Goal: Register for event/course

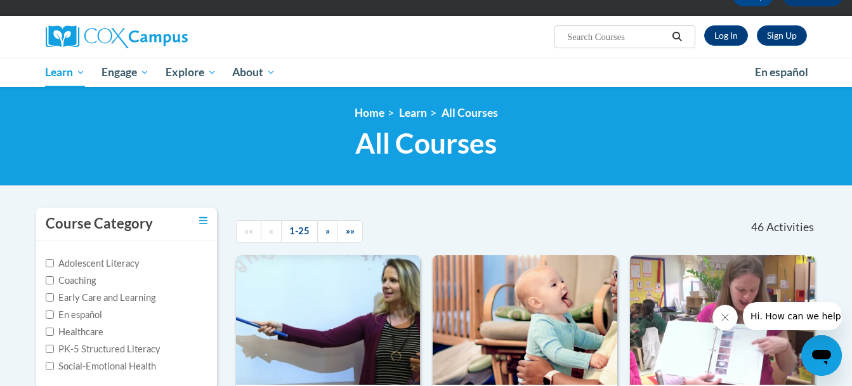
scroll to position [72, 0]
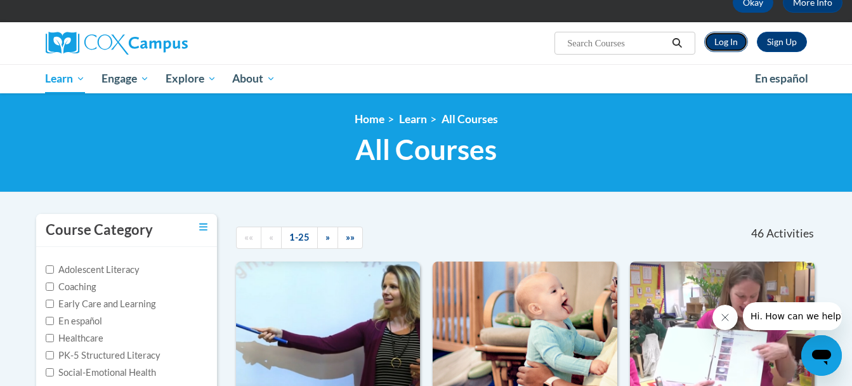
click at [730, 39] on link "Log In" at bounding box center [726, 42] width 44 height 20
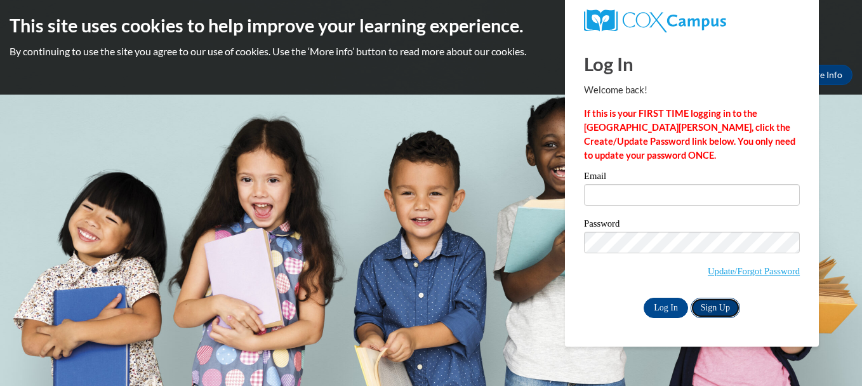
click at [715, 304] on link "Sign Up" at bounding box center [714, 308] width 49 height 20
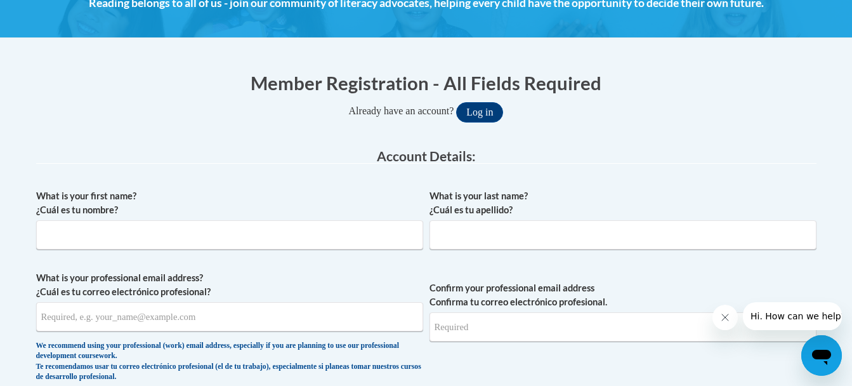
scroll to position [203, 0]
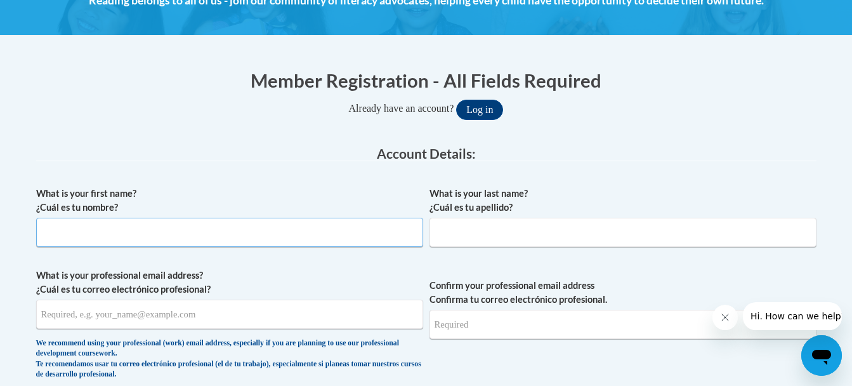
click at [237, 227] on input "What is your first name? ¿Cuál es tu nombre?" at bounding box center [229, 232] width 387 height 29
type input "Briana"
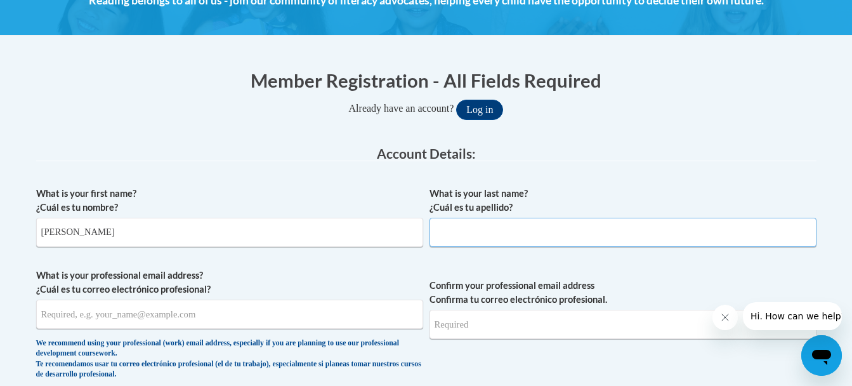
type input "Williams"
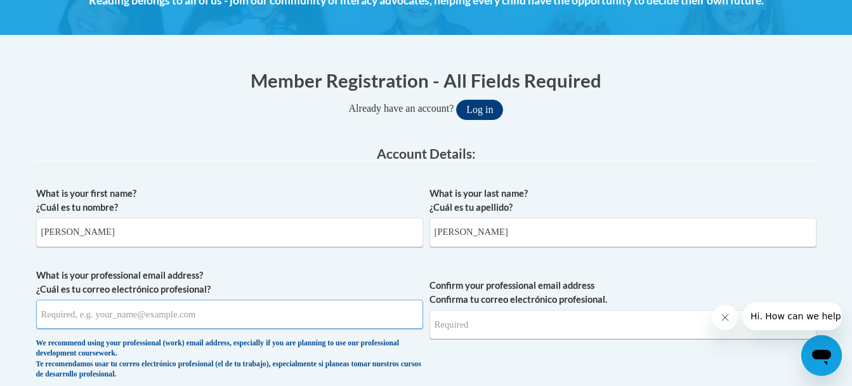
type input "bwilliams151808@gmail.com"
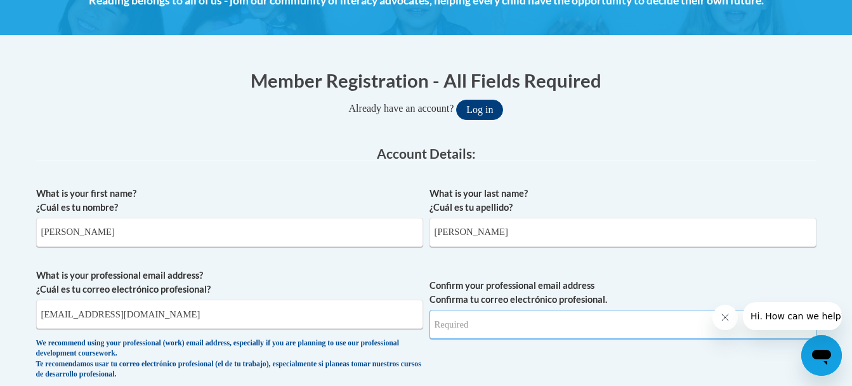
type input "bwilliams151808@gmail.com"
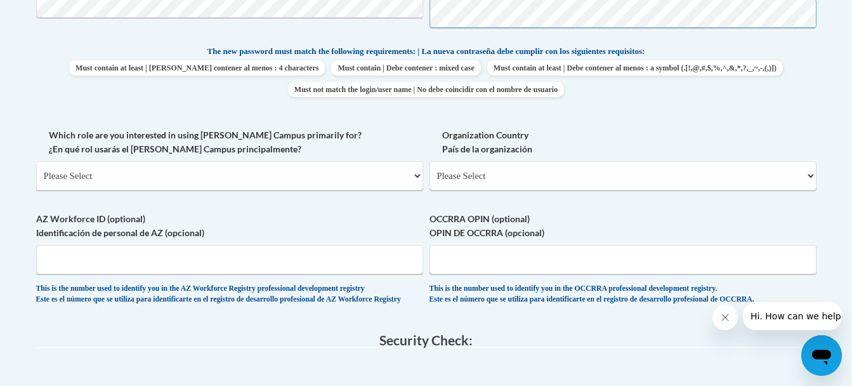
scroll to position [648, 0]
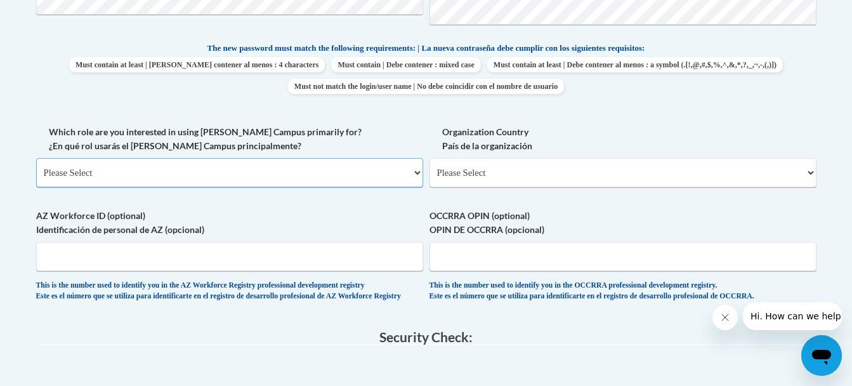
click at [312, 169] on select "Please Select College/University | Colegio/Universidad Community/Nonprofit Part…" at bounding box center [229, 172] width 387 height 29
select select "5a18ea06-2b54-4451-96f2-d152daf9eac5"
click at [36, 158] on select "Please Select College/University | Colegio/Universidad Community/Nonprofit Part…" at bounding box center [229, 172] width 387 height 29
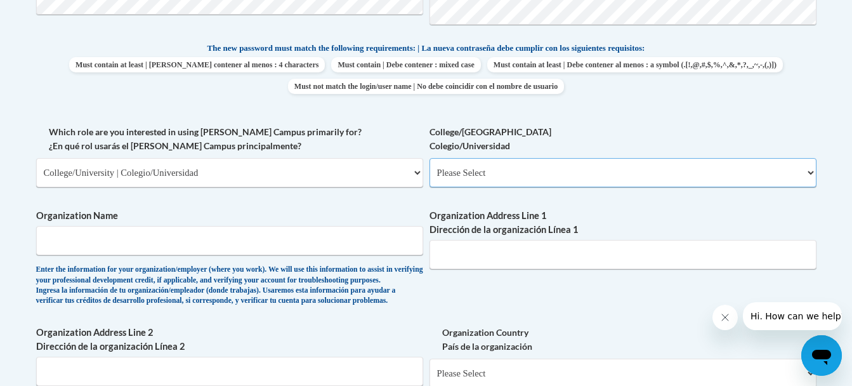
click at [511, 175] on select "Please Select College/University Staff | Empleado universitario College/Univers…" at bounding box center [623, 172] width 387 height 29
select select "99b32b07-cffc-426c-8bf6-0cd77760d84b"
click at [430, 158] on select "Please Select College/University Staff | Empleado universitario College/Univers…" at bounding box center [623, 172] width 387 height 29
click at [335, 254] on input "Organization Name" at bounding box center [229, 240] width 387 height 29
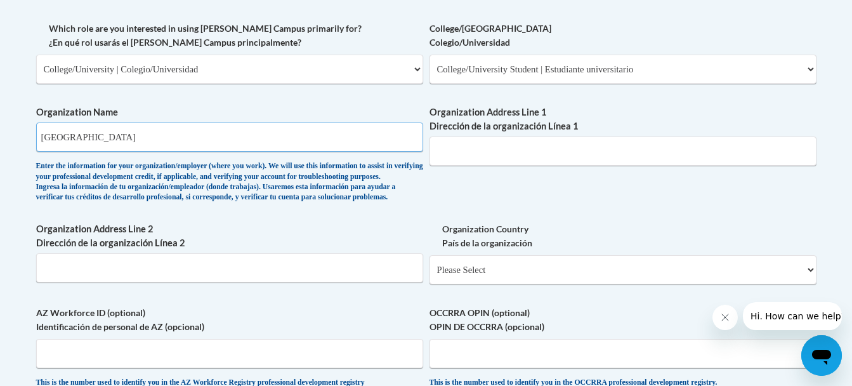
scroll to position [761, 0]
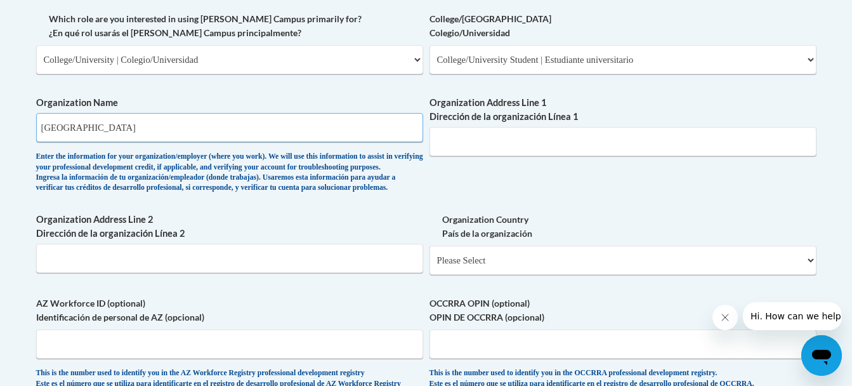
type input "Stanly Community College"
click at [686, 147] on input "Organization Address Line 1 Dirección de la organización Línea 1" at bounding box center [623, 141] width 387 height 29
click at [713, 225] on div "What is your first name? ¿Cuál es tu nombre? Briana What is your last name? ¿Cu…" at bounding box center [426, 11] width 781 height 779
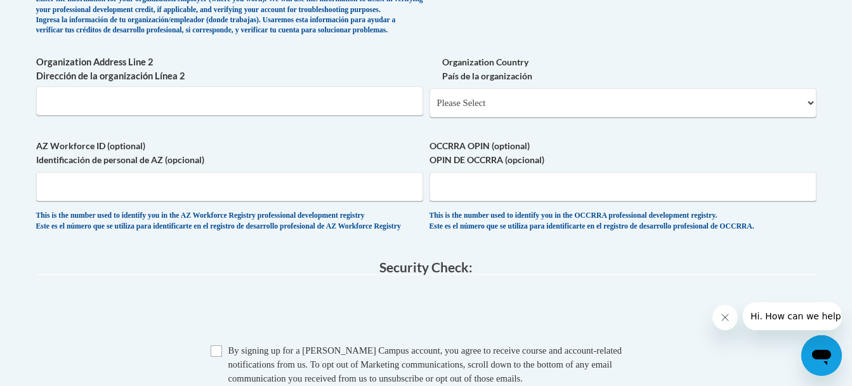
scroll to position [921, 0]
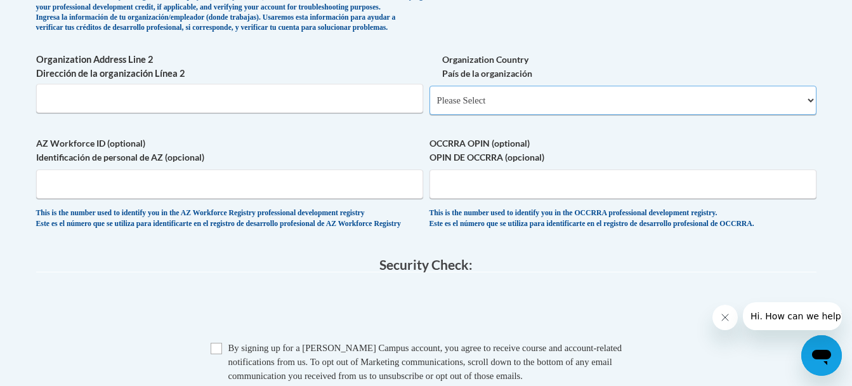
click at [671, 115] on select "Please Select United States | Estados Unidos Outside of the United States | Fue…" at bounding box center [623, 100] width 387 height 29
select select "ad49bcad-a171-4b2e-b99c-48b446064914"
click at [430, 106] on select "Please Select United States | Estados Unidos Outside of the United States | Fue…" at bounding box center [623, 100] width 387 height 29
select select
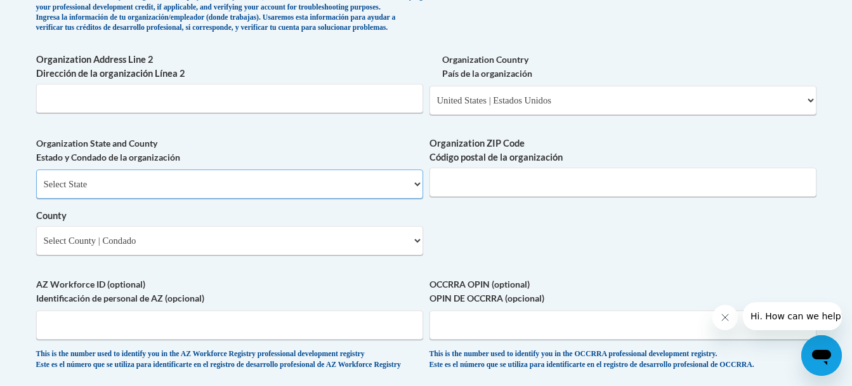
click at [356, 199] on select "Select State Alabama Alaska Arizona Arkansas California Colorado Connecticut De…" at bounding box center [229, 183] width 387 height 29
select select "North Carolina"
click at [36, 190] on select "Select State Alabama Alaska Arizona Arkansas California Colorado Connecticut De…" at bounding box center [229, 183] width 387 height 29
click at [476, 197] on input "Organization ZIP Code Código postal de la organización" at bounding box center [623, 182] width 387 height 29
drag, startPoint x: 235, startPoint y: 119, endPoint x: 151, endPoint y: 183, distance: 106.0
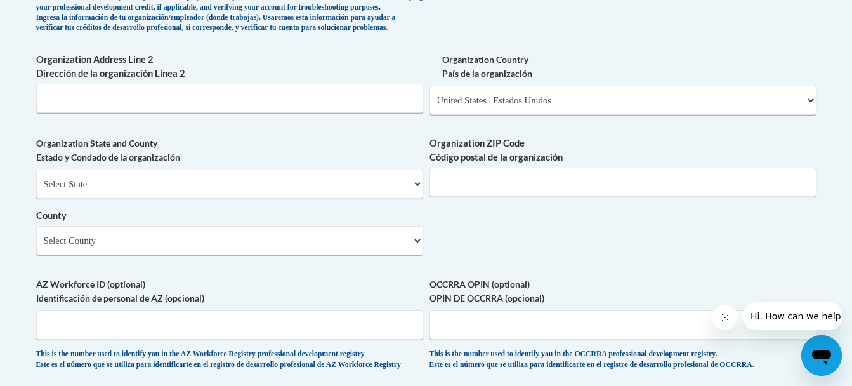
click at [151, 164] on label "Organization State and County Estado y Condado de la organización" at bounding box center [229, 150] width 387 height 28
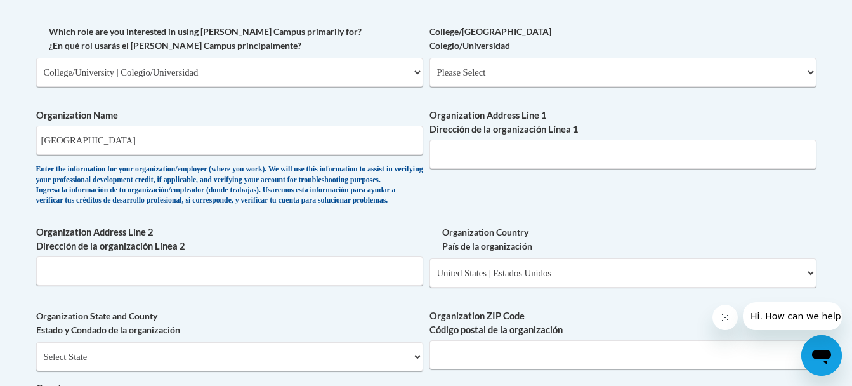
scroll to position [666, 0]
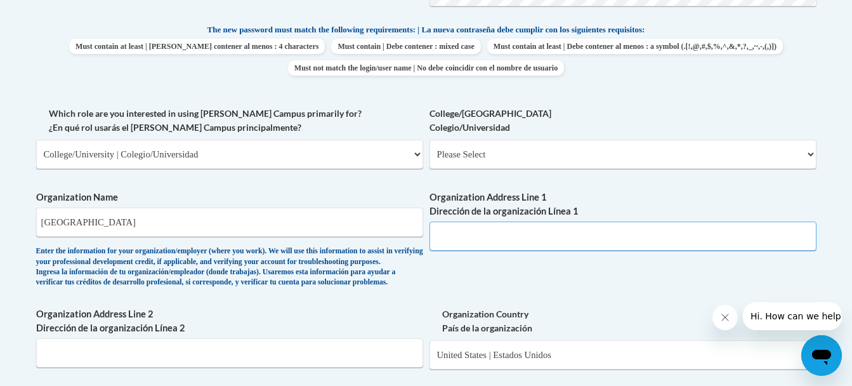
paste input "141 College Dr, Albemarle, NC 28001"
drag, startPoint x: 608, startPoint y: 234, endPoint x: 495, endPoint y: 233, distance: 113.0
click at [495, 233] on input "141 College Dr, Albemarle, NC 28001" at bounding box center [623, 235] width 387 height 29
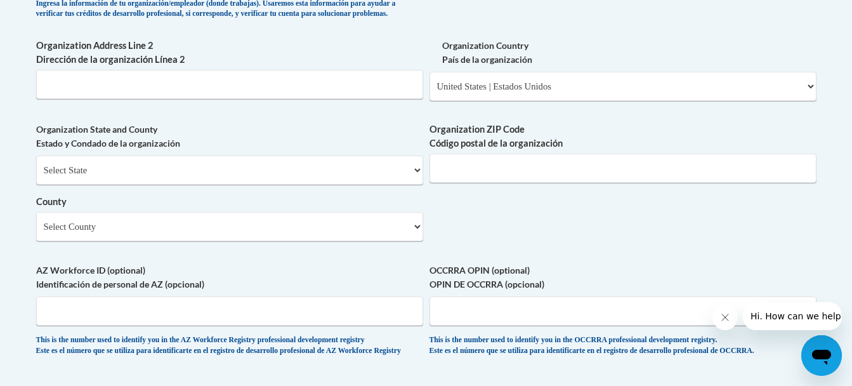
scroll to position [972, 0]
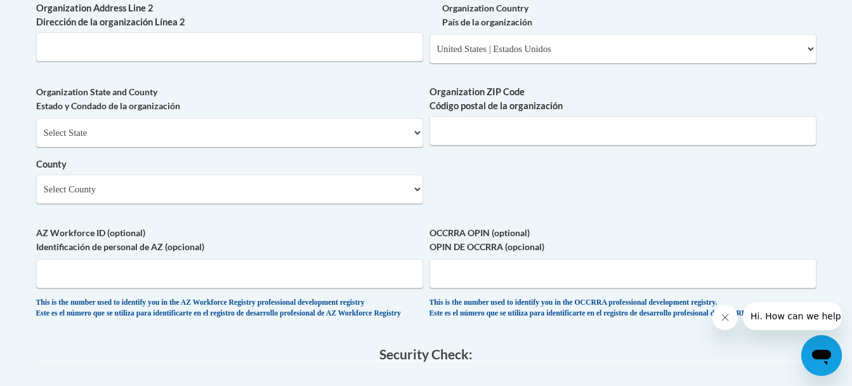
type input "141 College Dr"
paste input ", Albemarle, NC 28001"
drag, startPoint x: 504, startPoint y: 154, endPoint x: 434, endPoint y: 153, distance: 69.8
click at [434, 145] on input ", Albemarle, NC 28001" at bounding box center [623, 130] width 387 height 29
type input "28001"
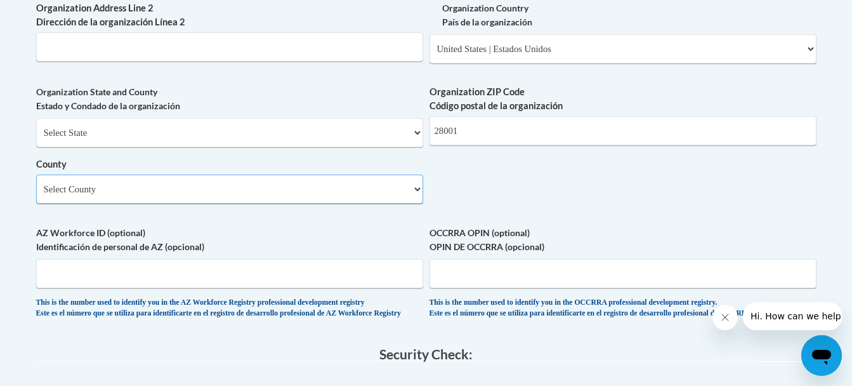
click at [370, 204] on select "Select County Alamance Alexander Alleghany Anson Ashe Avery Beaufort Bertie Bla…" at bounding box center [229, 189] width 387 height 29
select select "Wake"
click at [36, 195] on select "Select County Alamance Alexander Alleghany Anson Ashe Avery Beaufort Bertie Bla…" at bounding box center [229, 189] width 387 height 29
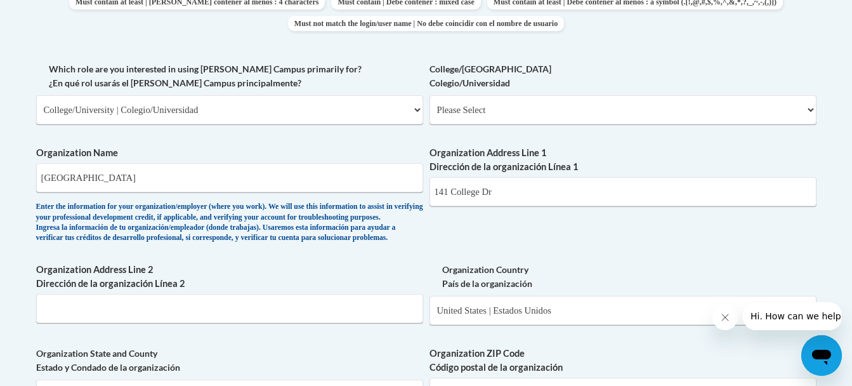
scroll to position [704, 0]
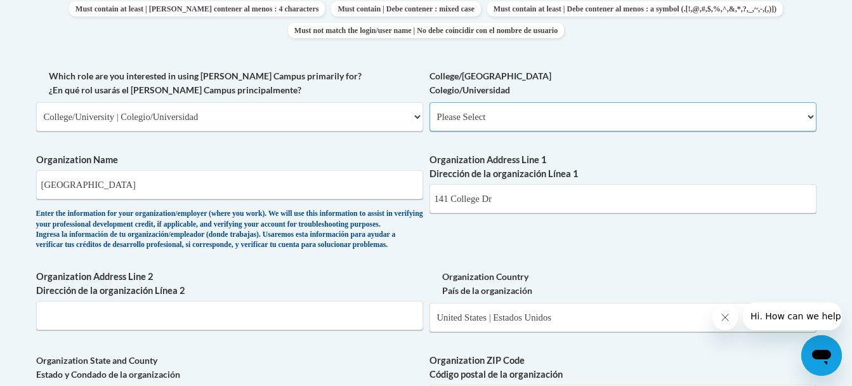
click at [650, 126] on select "Please Select College/University Staff | Empleado universitario College/Univers…" at bounding box center [623, 116] width 387 height 29
select select "99b32b07-cffc-426c-8bf6-0cd77760d84b"
click at [430, 102] on select "Please Select College/University Staff | Empleado universitario College/Univers…" at bounding box center [623, 116] width 387 height 29
select select "null"
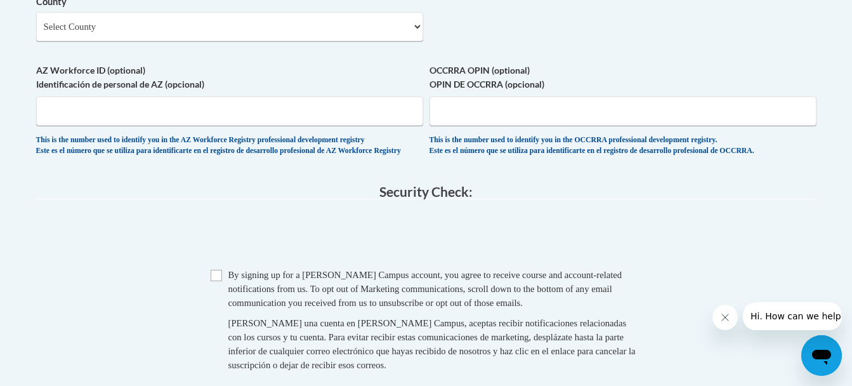
scroll to position [1155, 0]
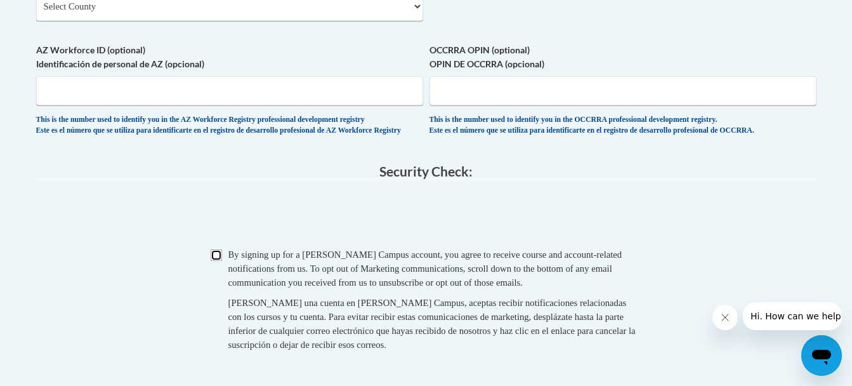
click at [216, 261] on input "Checkbox" at bounding box center [216, 254] width 11 height 11
checkbox input "true"
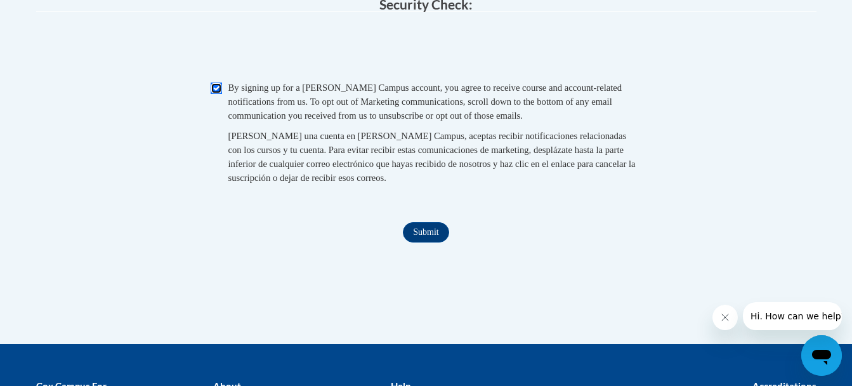
scroll to position [1328, 0]
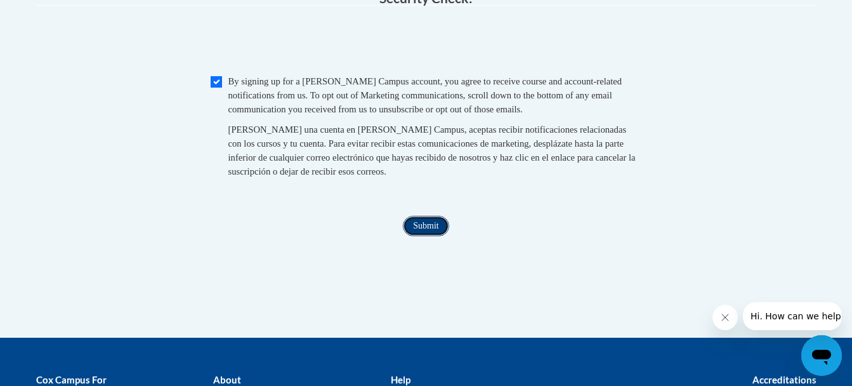
click at [412, 236] on input "Submit" at bounding box center [426, 226] width 46 height 20
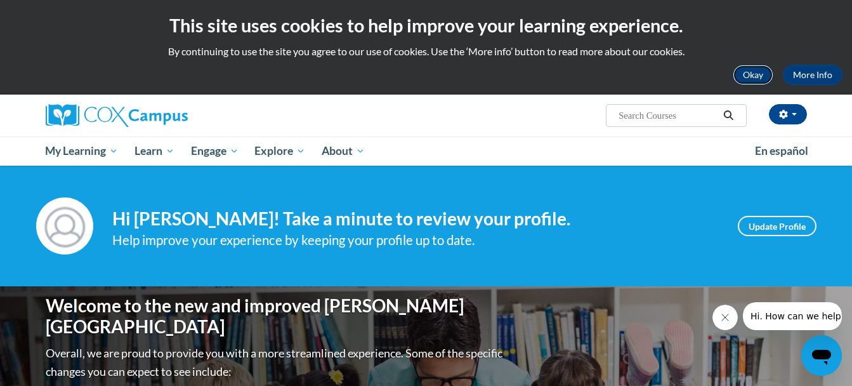
click at [744, 79] on button "Okay" at bounding box center [753, 75] width 41 height 20
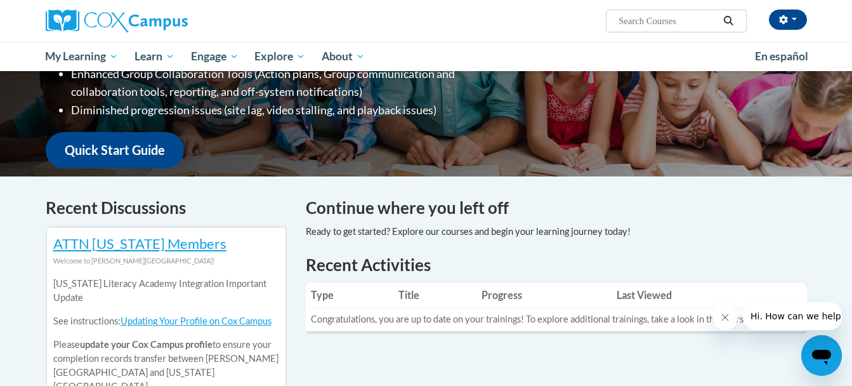
scroll to position [109, 0]
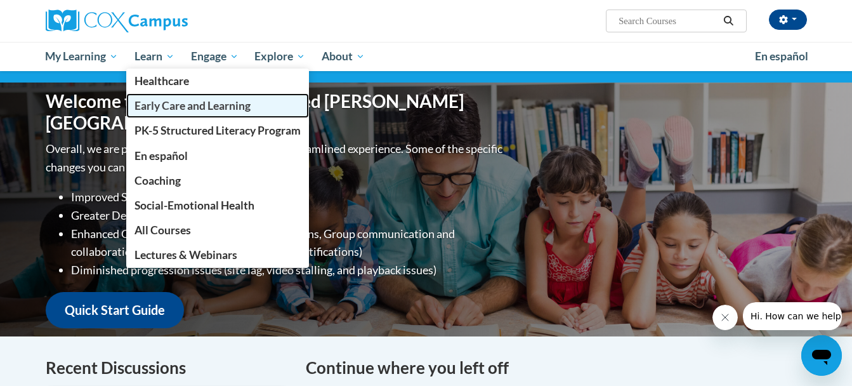
click at [181, 115] on link "Early Care and Learning" at bounding box center [217, 105] width 183 height 25
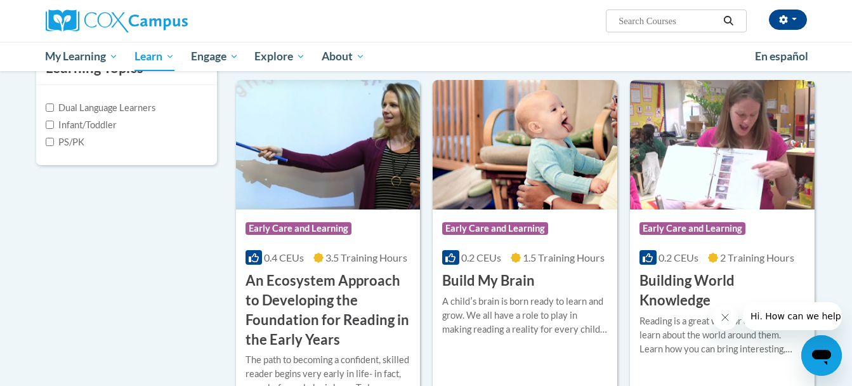
scroll to position [327, 0]
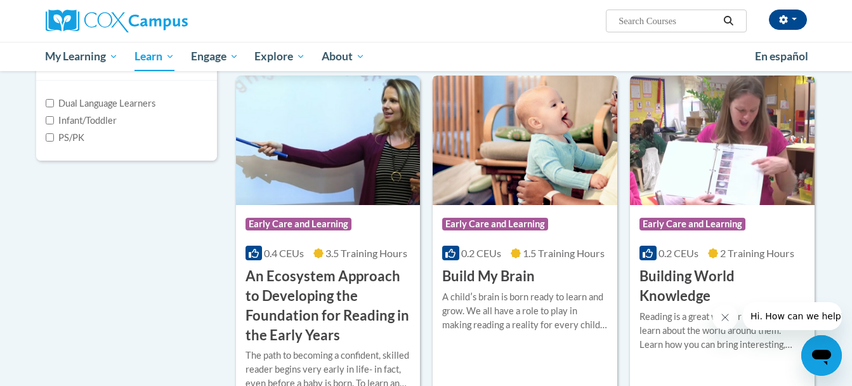
click at [473, 155] on img at bounding box center [525, 140] width 185 height 129
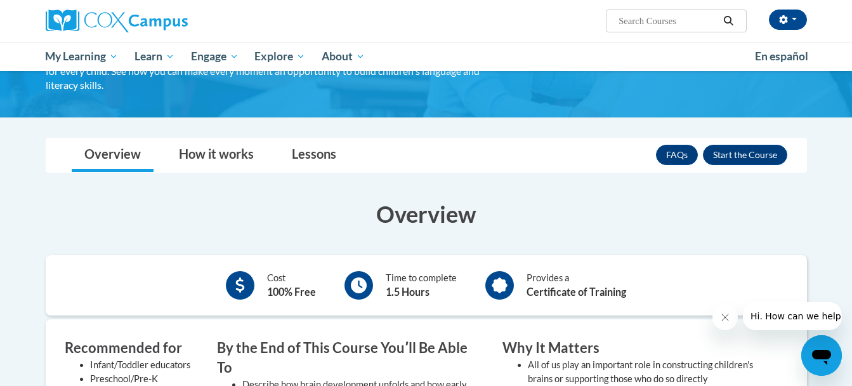
scroll to position [119, 0]
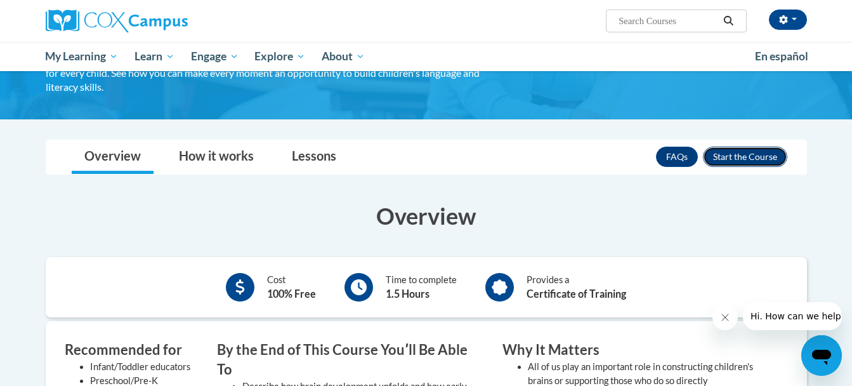
click at [770, 147] on button "Enroll" at bounding box center [745, 157] width 84 height 20
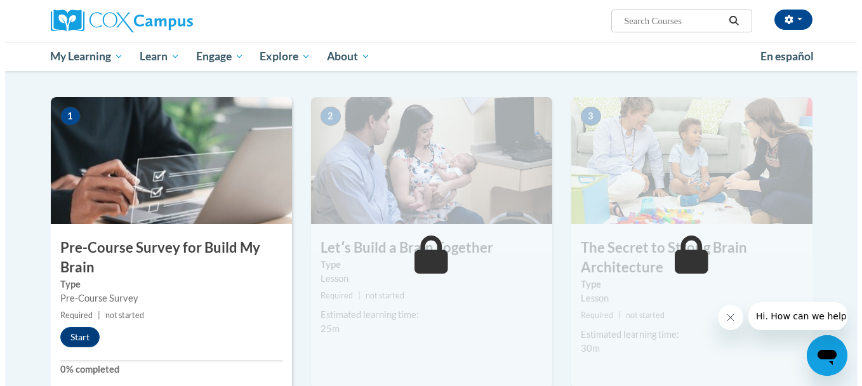
scroll to position [225, 0]
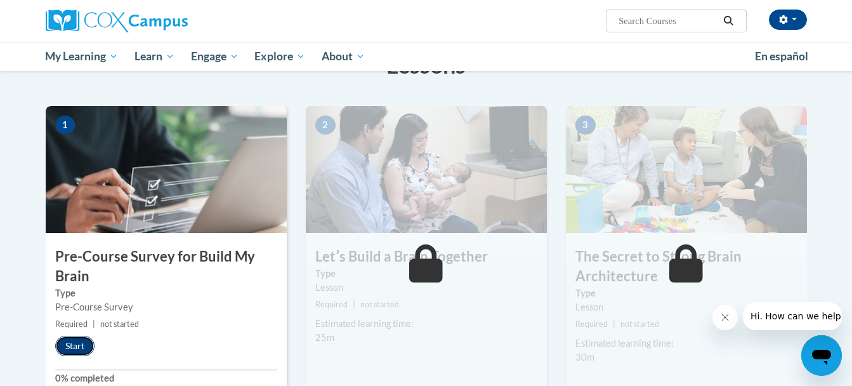
click at [77, 341] on button "Start" at bounding box center [74, 346] width 39 height 20
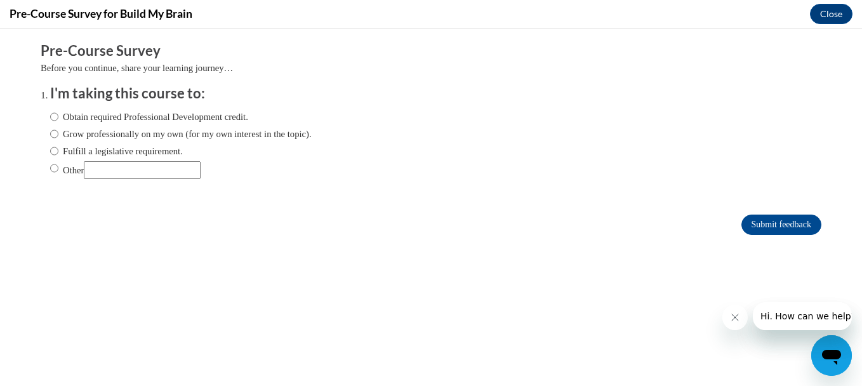
scroll to position [0, 0]
click at [128, 131] on label "Grow professionally on my own (for my own interest in the topic)." at bounding box center [180, 134] width 261 height 14
click at [58, 131] on input "Grow professionally on my own (for my own interest in the topic)." at bounding box center [54, 134] width 8 height 14
radio input "true"
click at [780, 225] on input "Submit feedback" at bounding box center [781, 224] width 80 height 20
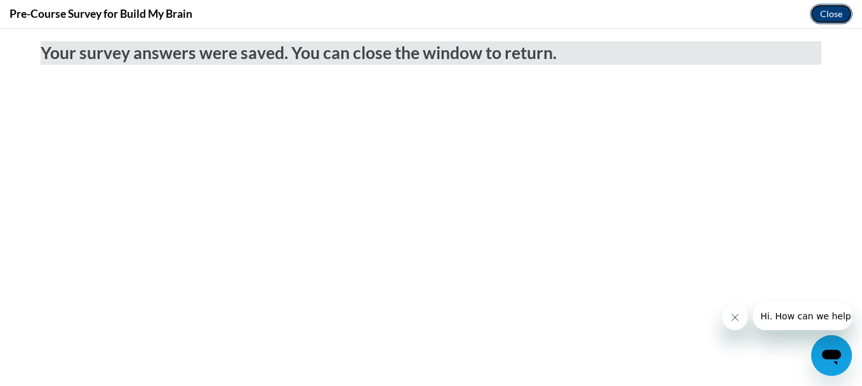
click at [824, 13] on button "Close" at bounding box center [831, 14] width 43 height 20
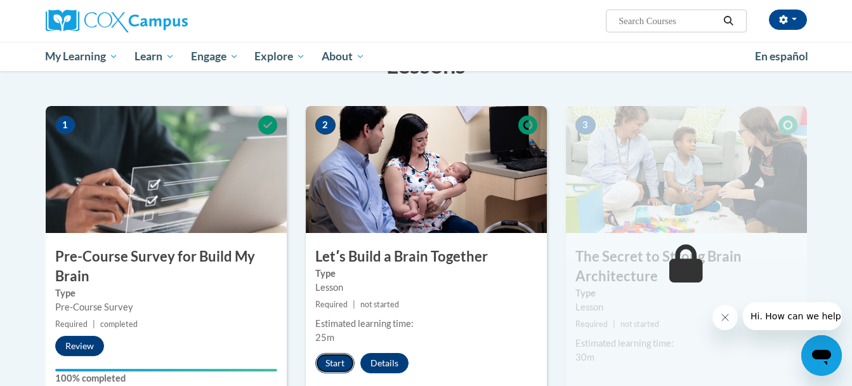
click at [330, 361] on button "Start" at bounding box center [334, 363] width 39 height 20
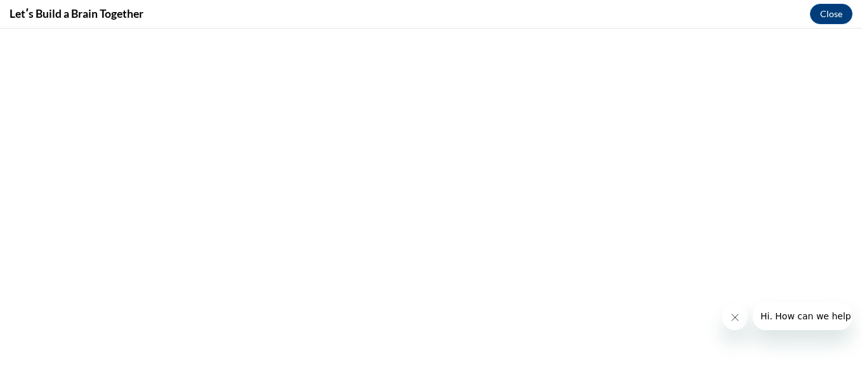
click at [740, 321] on button "Close message from company" at bounding box center [733, 317] width 25 height 25
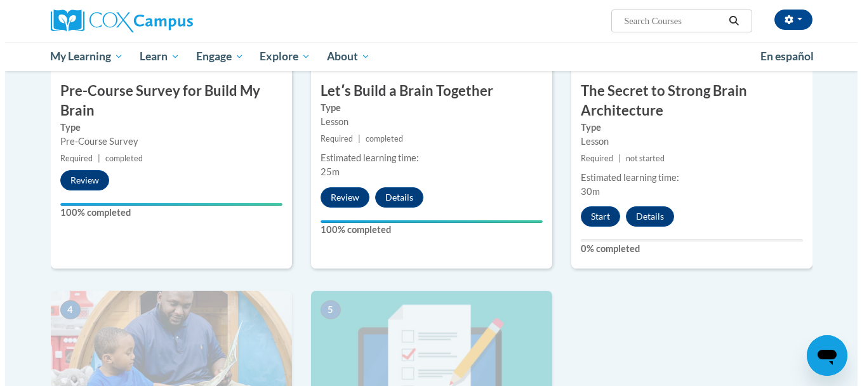
scroll to position [362, 0]
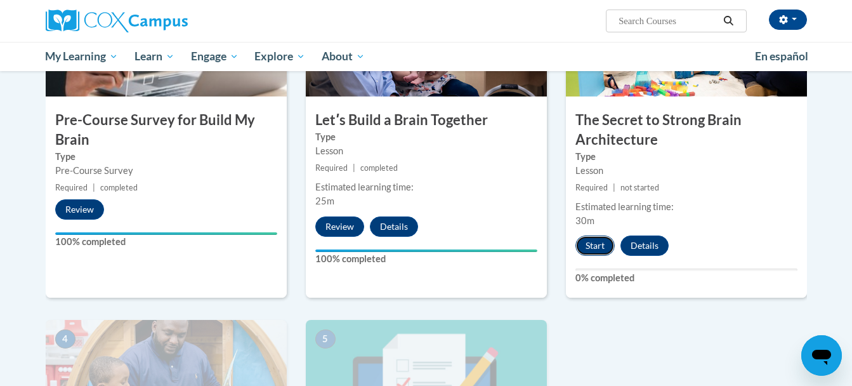
click at [607, 249] on button "Start" at bounding box center [595, 245] width 39 height 20
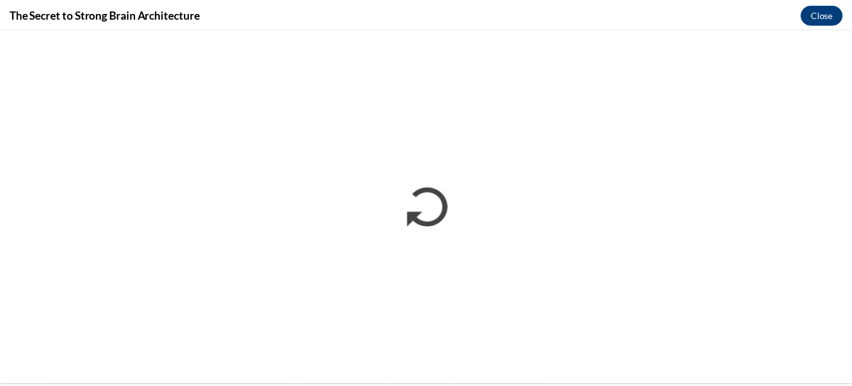
scroll to position [0, 0]
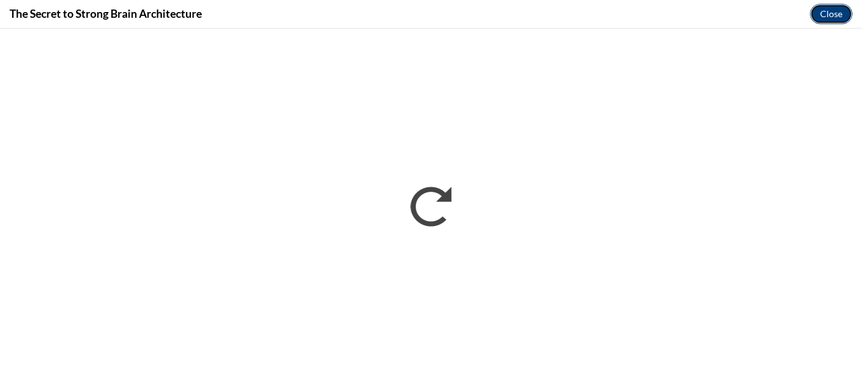
click at [833, 20] on button "Close" at bounding box center [831, 14] width 43 height 20
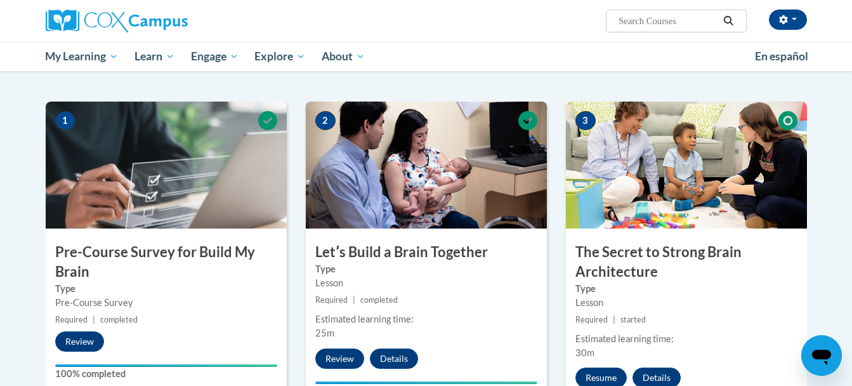
scroll to position [221, 0]
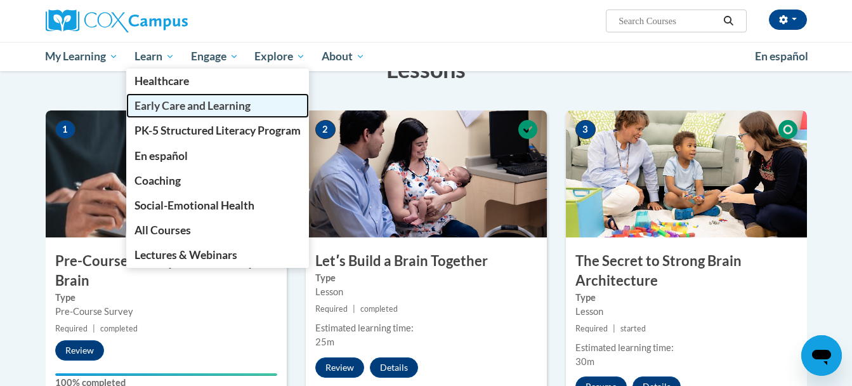
click at [183, 107] on span "Early Care and Learning" at bounding box center [193, 105] width 116 height 13
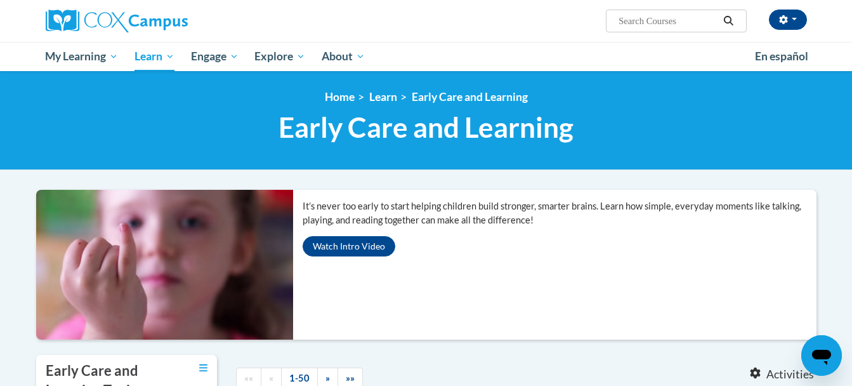
drag, startPoint x: 0, startPoint y: 0, endPoint x: 853, endPoint y: 140, distance: 864.3
click at [852, 140] on html "Briana Williams (Eastern Daylight Time GMT-0400 ) My Profile Inbox My Transcrip…" at bounding box center [426, 193] width 852 height 386
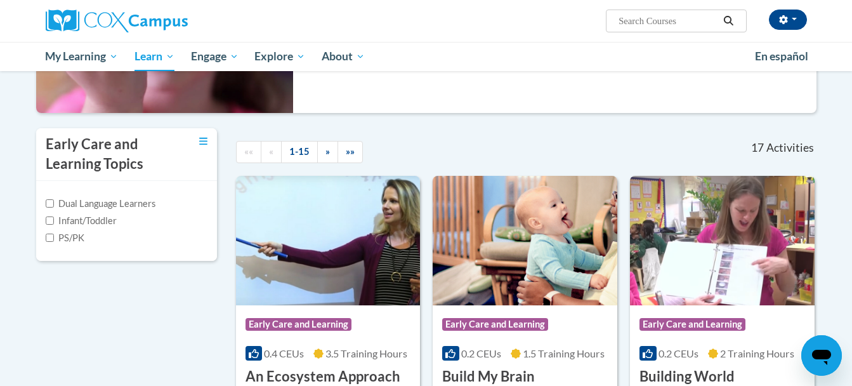
scroll to position [178, 0]
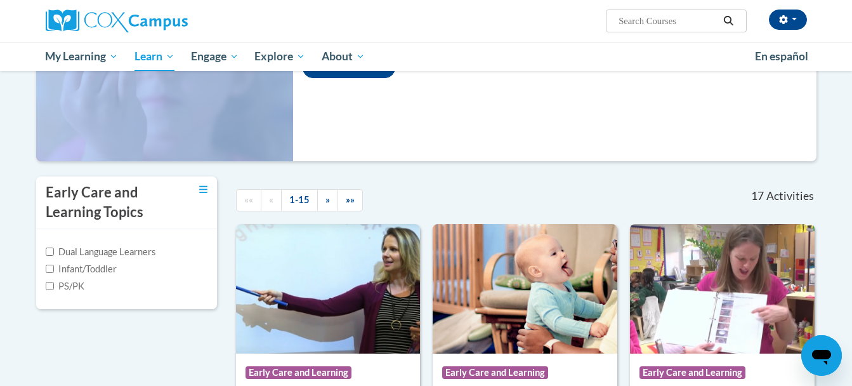
drag, startPoint x: 849, startPoint y: 61, endPoint x: 860, endPoint y: 84, distance: 25.5
click at [852, 84] on html "Briana Williams (Eastern Daylight Time GMT-0400 ) My Profile Inbox My Transcrip…" at bounding box center [426, 15] width 852 height 386
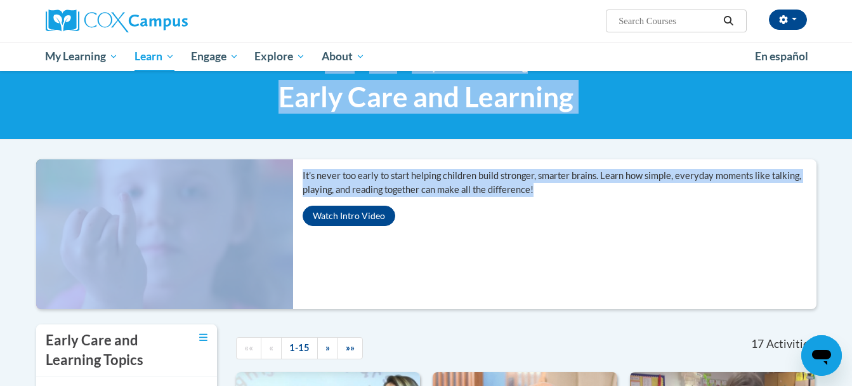
scroll to position [22, 0]
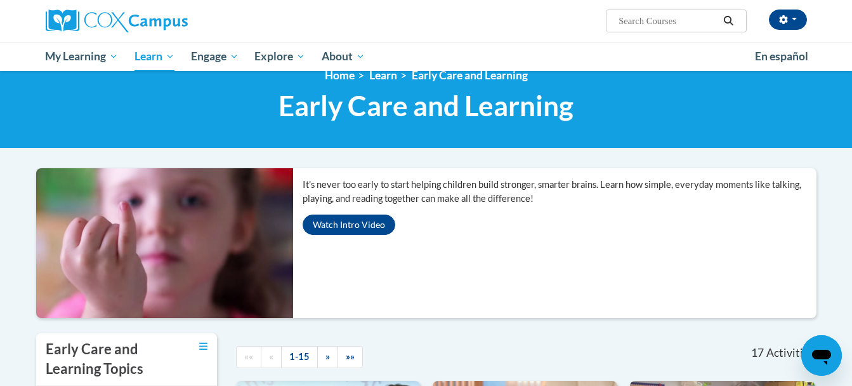
click at [701, 225] on div "It’s never too early to start helping children build stronger, smarter brains. …" at bounding box center [559, 206] width 533 height 77
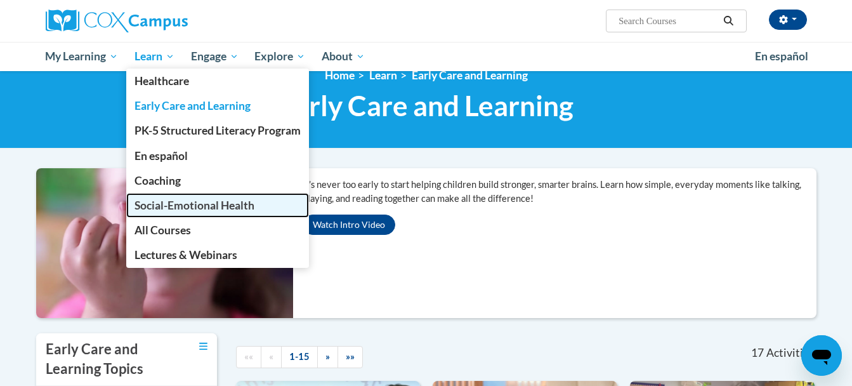
click at [180, 206] on span "Social-Emotional Health" at bounding box center [195, 205] width 120 height 13
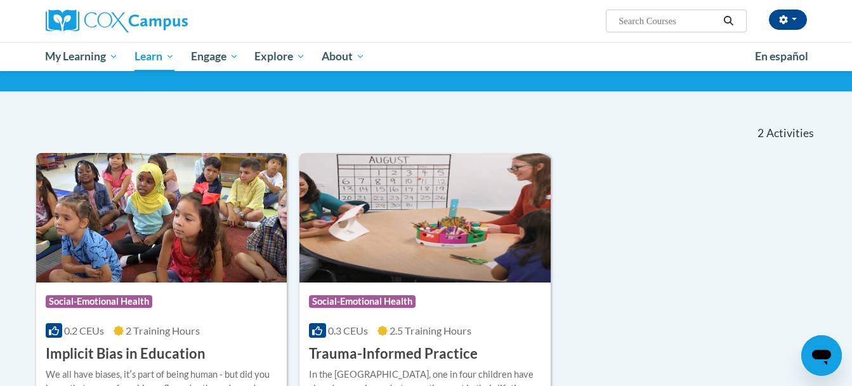
scroll to position [24, 0]
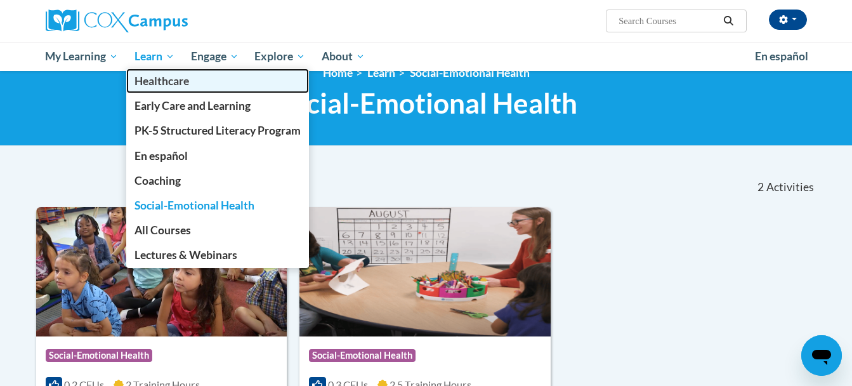
click at [192, 81] on link "Healthcare" at bounding box center [217, 81] width 183 height 25
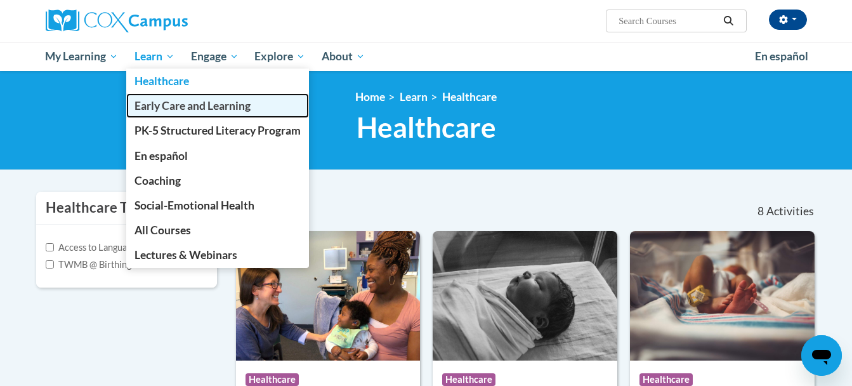
click at [183, 94] on link "Early Care and Learning" at bounding box center [217, 105] width 183 height 25
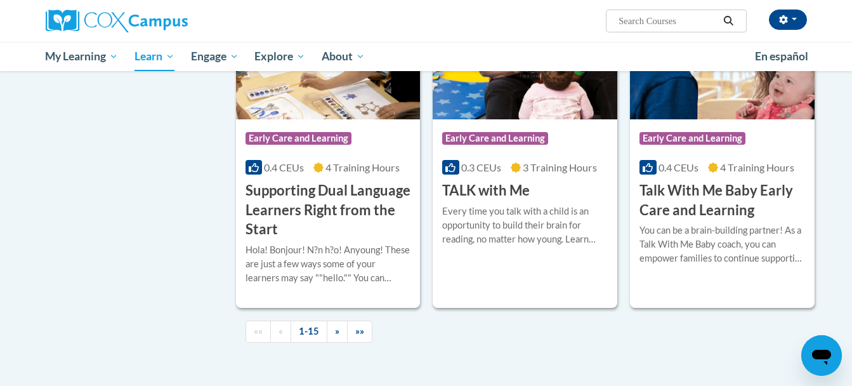
scroll to position [1829, 0]
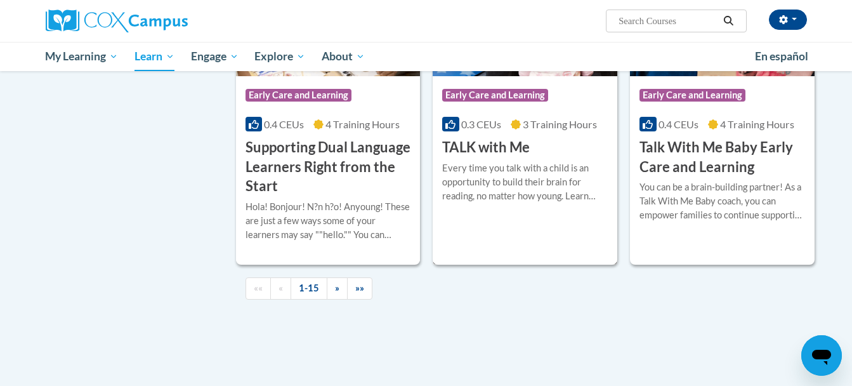
click at [492, 186] on div "Every time you talk with a child is an opportunity to build their brain for rea…" at bounding box center [525, 182] width 166 height 42
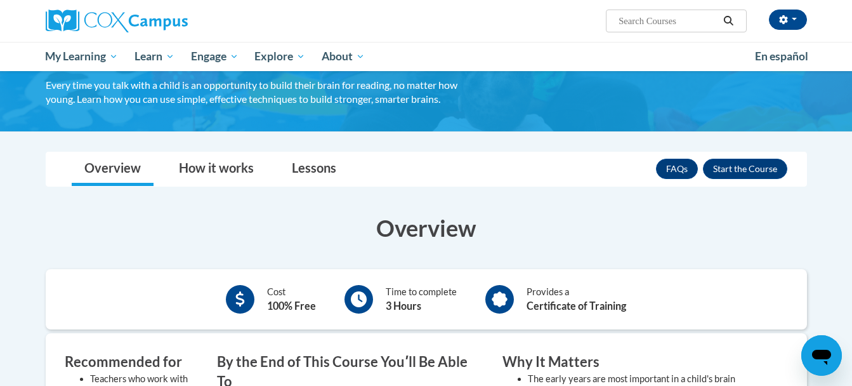
scroll to position [103, 0]
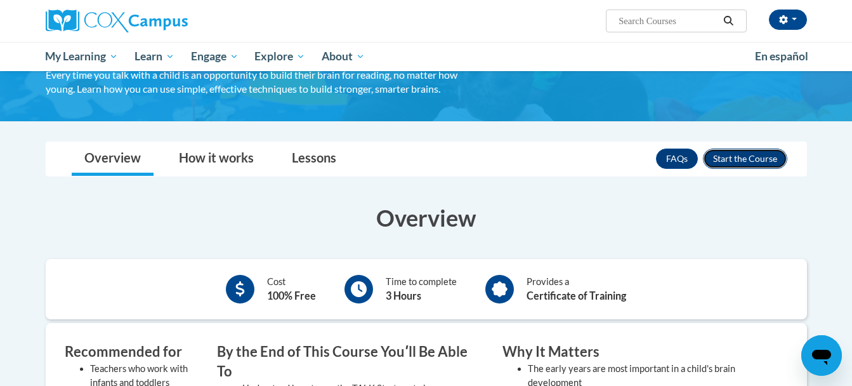
click at [725, 153] on button "Enroll" at bounding box center [745, 158] width 84 height 20
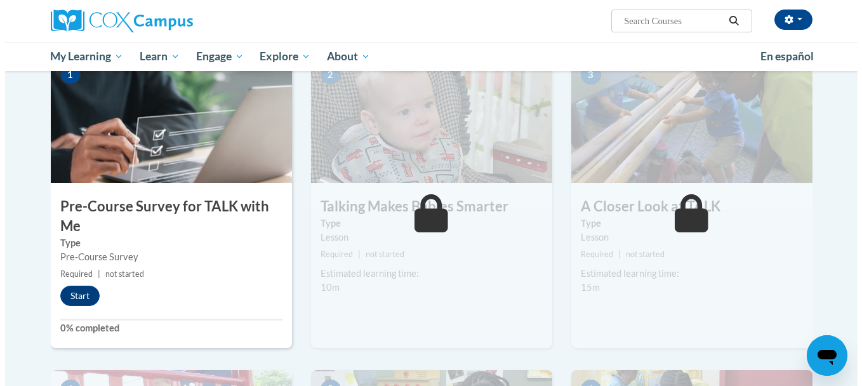
scroll to position [200, 0]
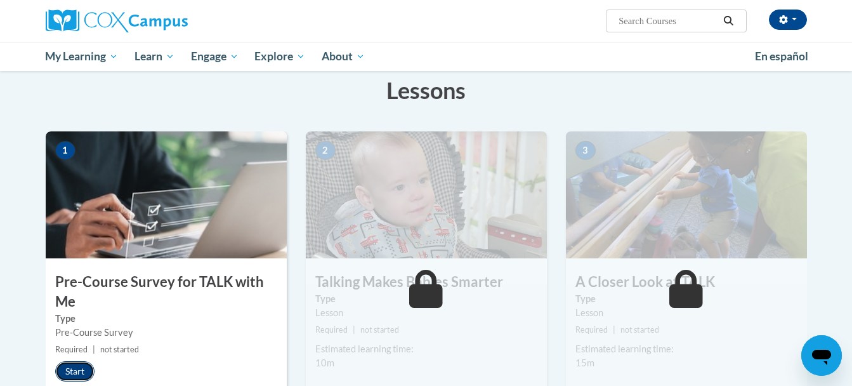
click at [64, 378] on button "Start" at bounding box center [74, 371] width 39 height 20
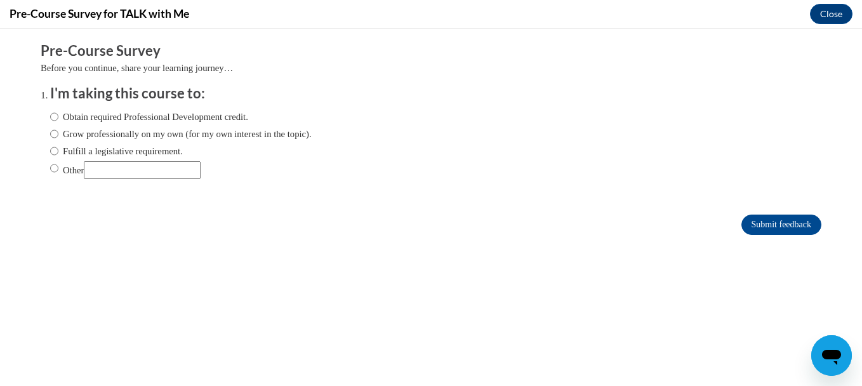
scroll to position [0, 0]
click at [126, 138] on label "Grow professionally on my own (for my own interest in the topic)." at bounding box center [180, 134] width 261 height 14
click at [58, 138] on input "Grow professionally on my own (for my own interest in the topic)." at bounding box center [54, 134] width 8 height 14
radio input "true"
click at [749, 222] on input "Submit feedback" at bounding box center [781, 224] width 80 height 20
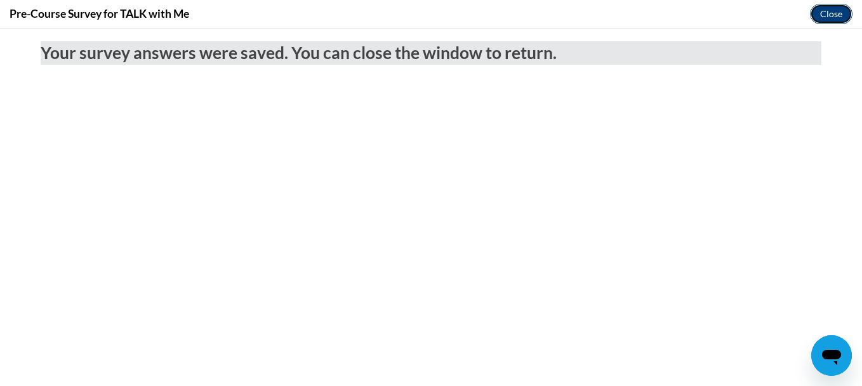
click at [823, 6] on button "Close" at bounding box center [831, 14] width 43 height 20
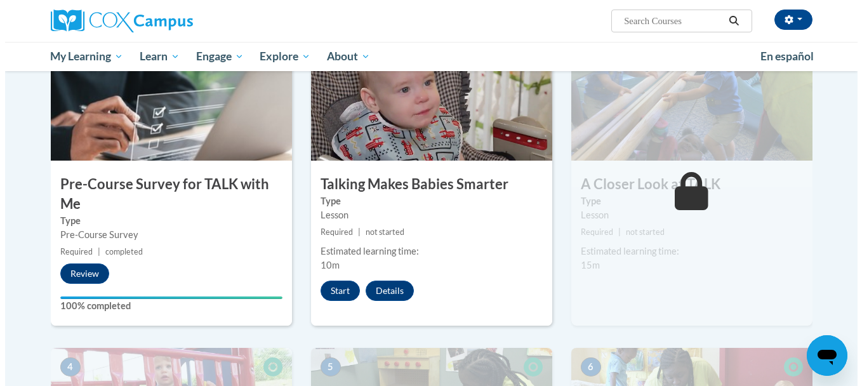
scroll to position [268, 0]
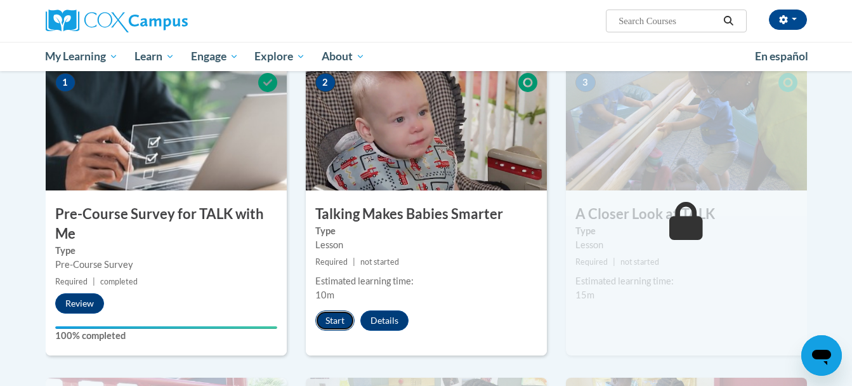
click at [330, 322] on button "Start" at bounding box center [334, 320] width 39 height 20
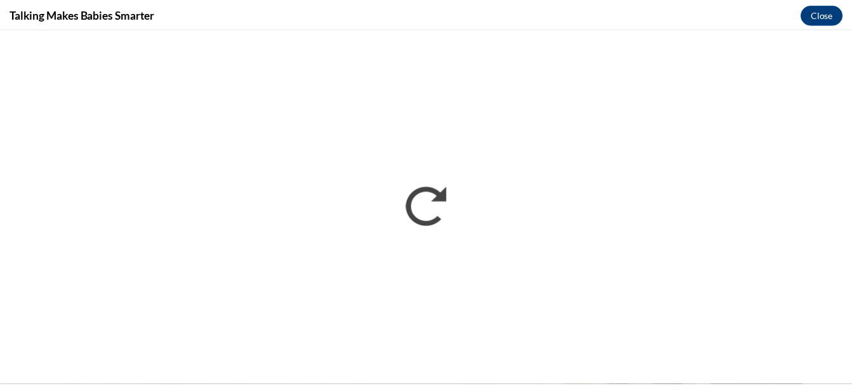
scroll to position [0, 0]
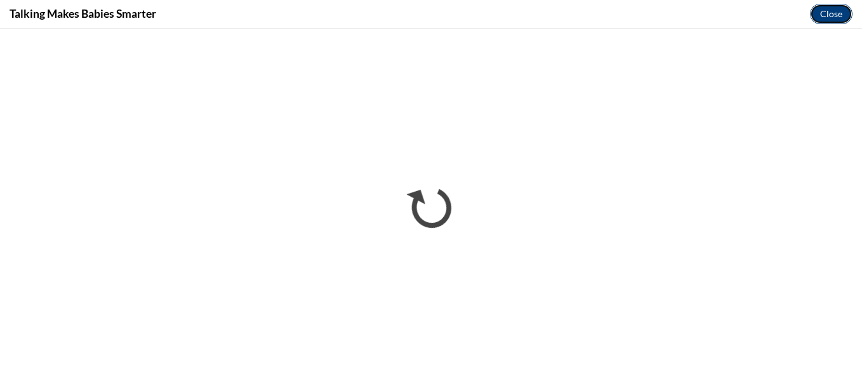
click at [828, 6] on button "Close" at bounding box center [831, 14] width 43 height 20
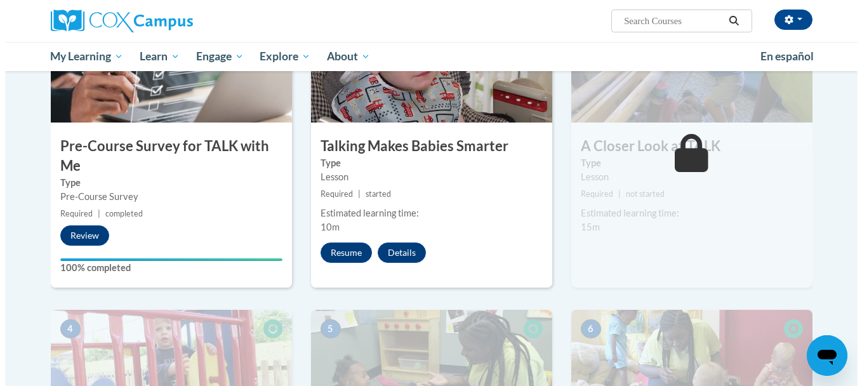
scroll to position [328, 0]
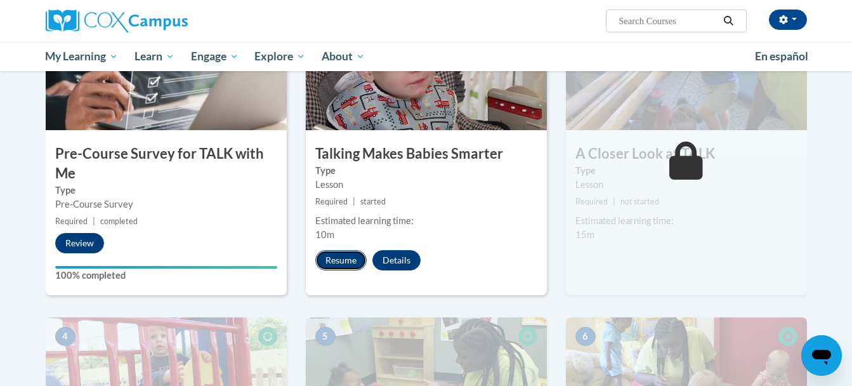
click at [331, 261] on button "Resume" at bounding box center [340, 260] width 51 height 20
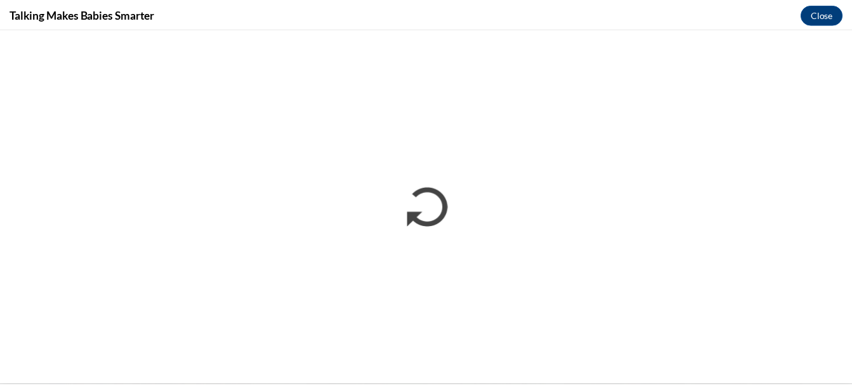
scroll to position [0, 0]
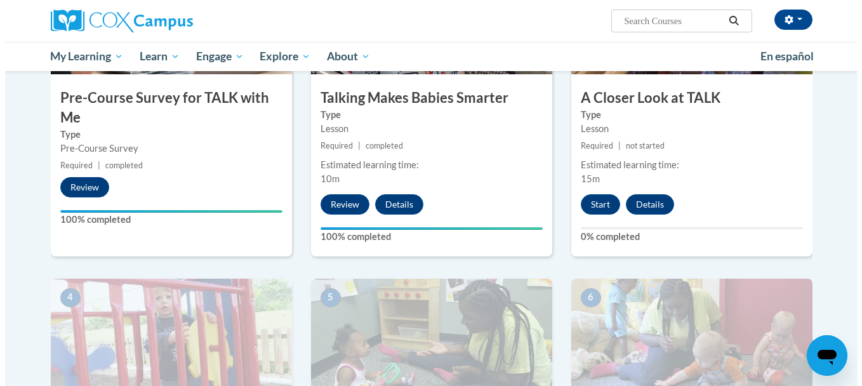
scroll to position [386, 0]
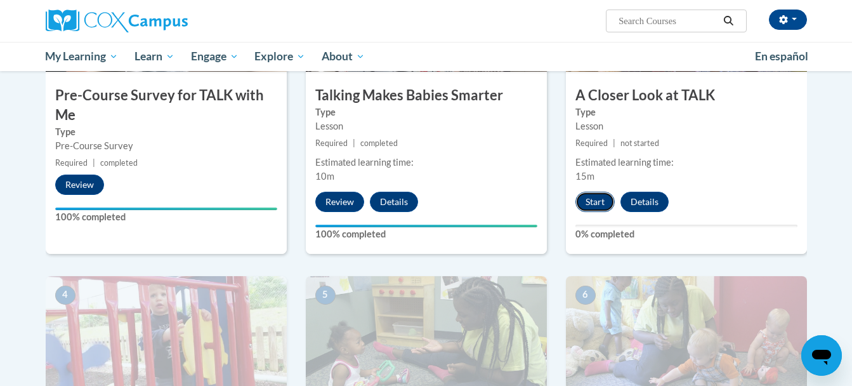
click at [597, 193] on button "Start" at bounding box center [595, 202] width 39 height 20
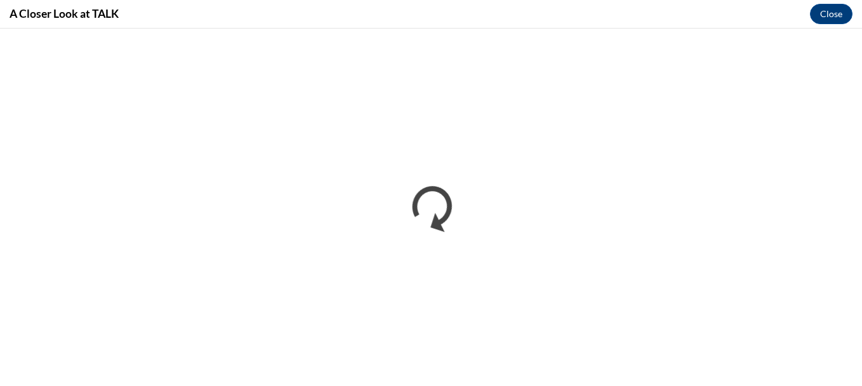
scroll to position [0, 0]
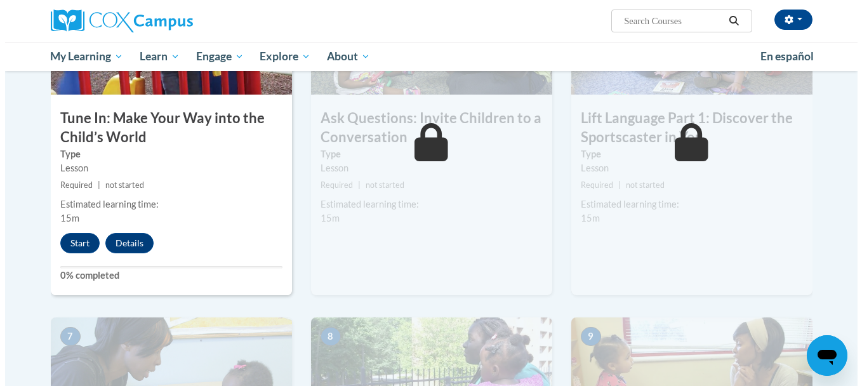
scroll to position [714, 0]
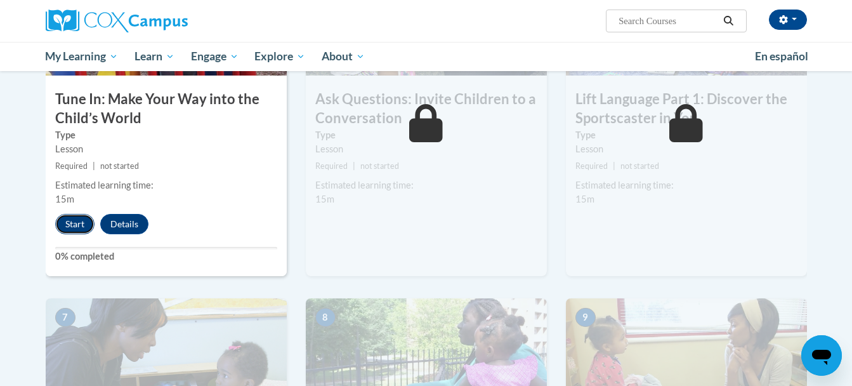
click at [88, 221] on button "Start" at bounding box center [74, 224] width 39 height 20
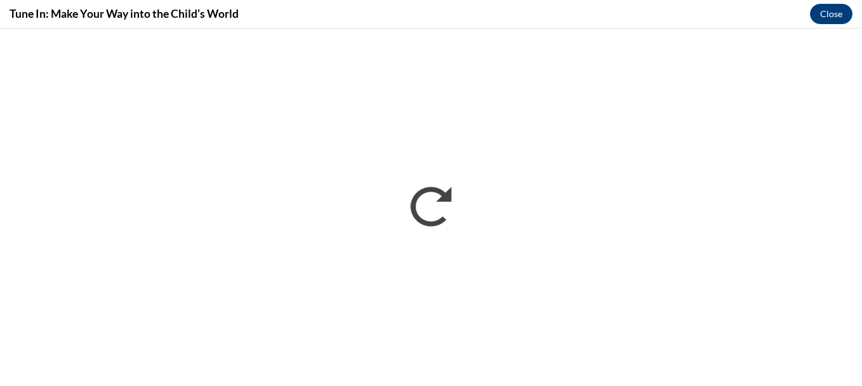
scroll to position [0, 0]
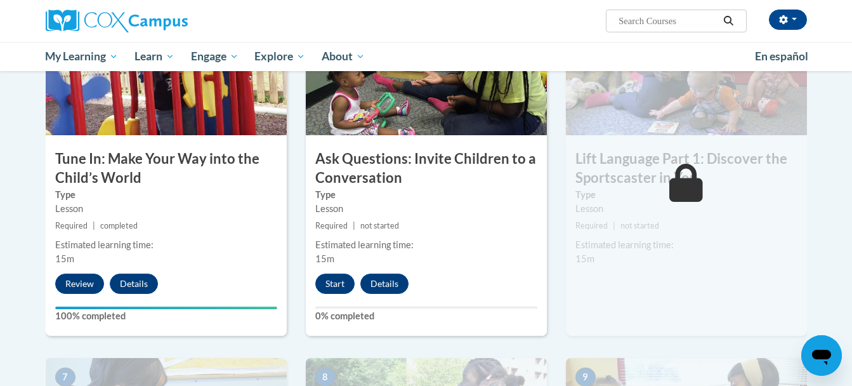
scroll to position [664, 0]
